Goal: Task Accomplishment & Management: Manage account settings

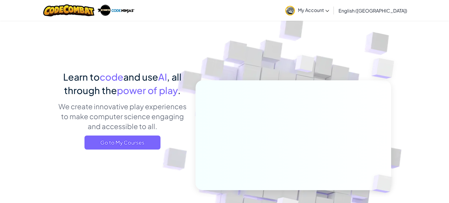
click at [332, 18] on link "My Account" at bounding box center [307, 10] width 50 height 18
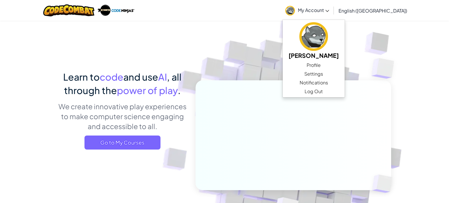
click at [332, 18] on link "My Account" at bounding box center [307, 10] width 50 height 18
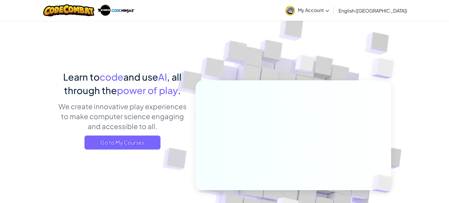
click at [332, 18] on link "My Account" at bounding box center [307, 10] width 50 height 18
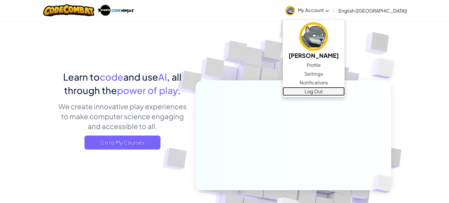
click at [343, 94] on link "Log Out" at bounding box center [314, 91] width 62 height 9
